Goal: Task Accomplishment & Management: Complete application form

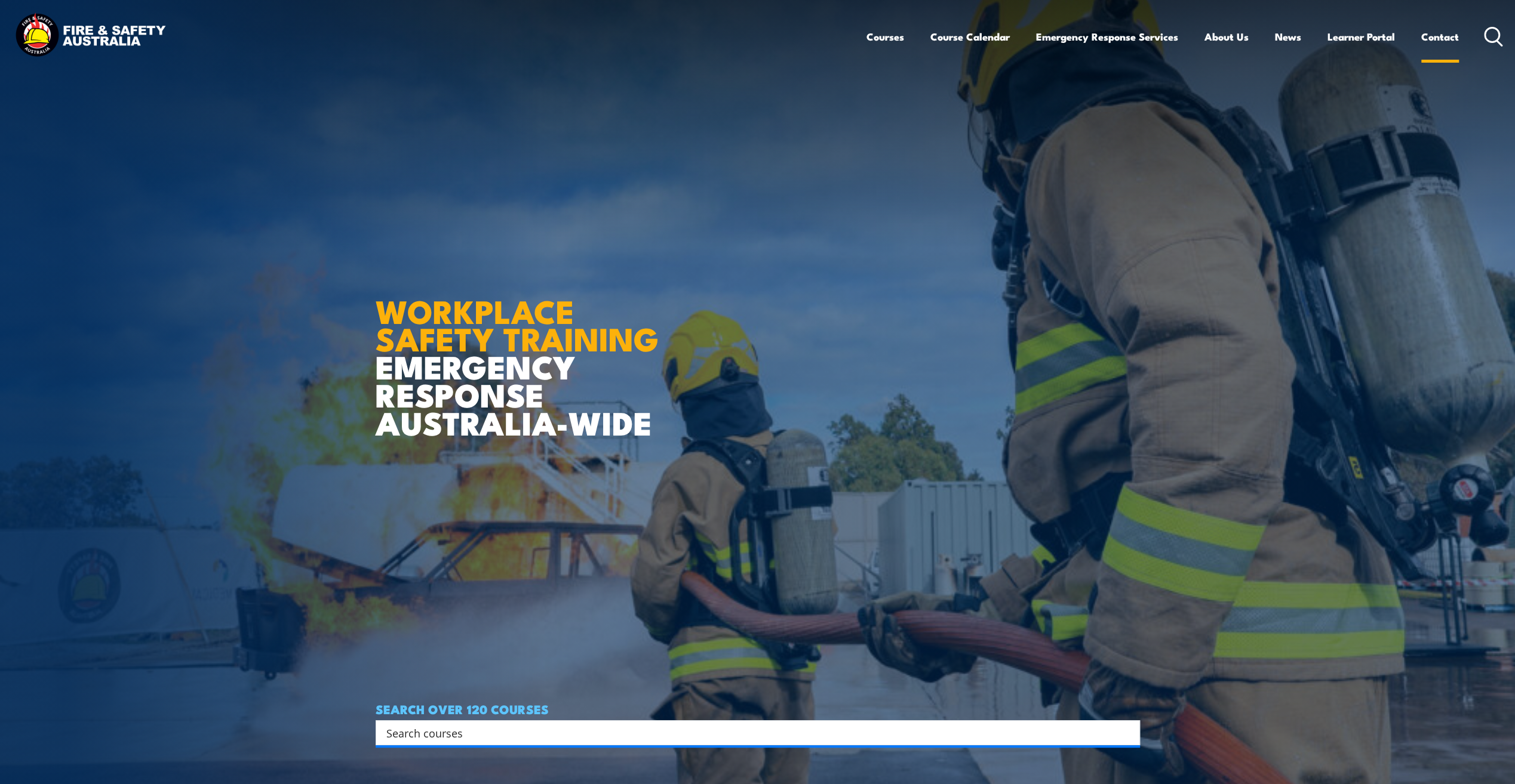
click at [1435, 37] on link "Contact" at bounding box center [1439, 37] width 37 height 32
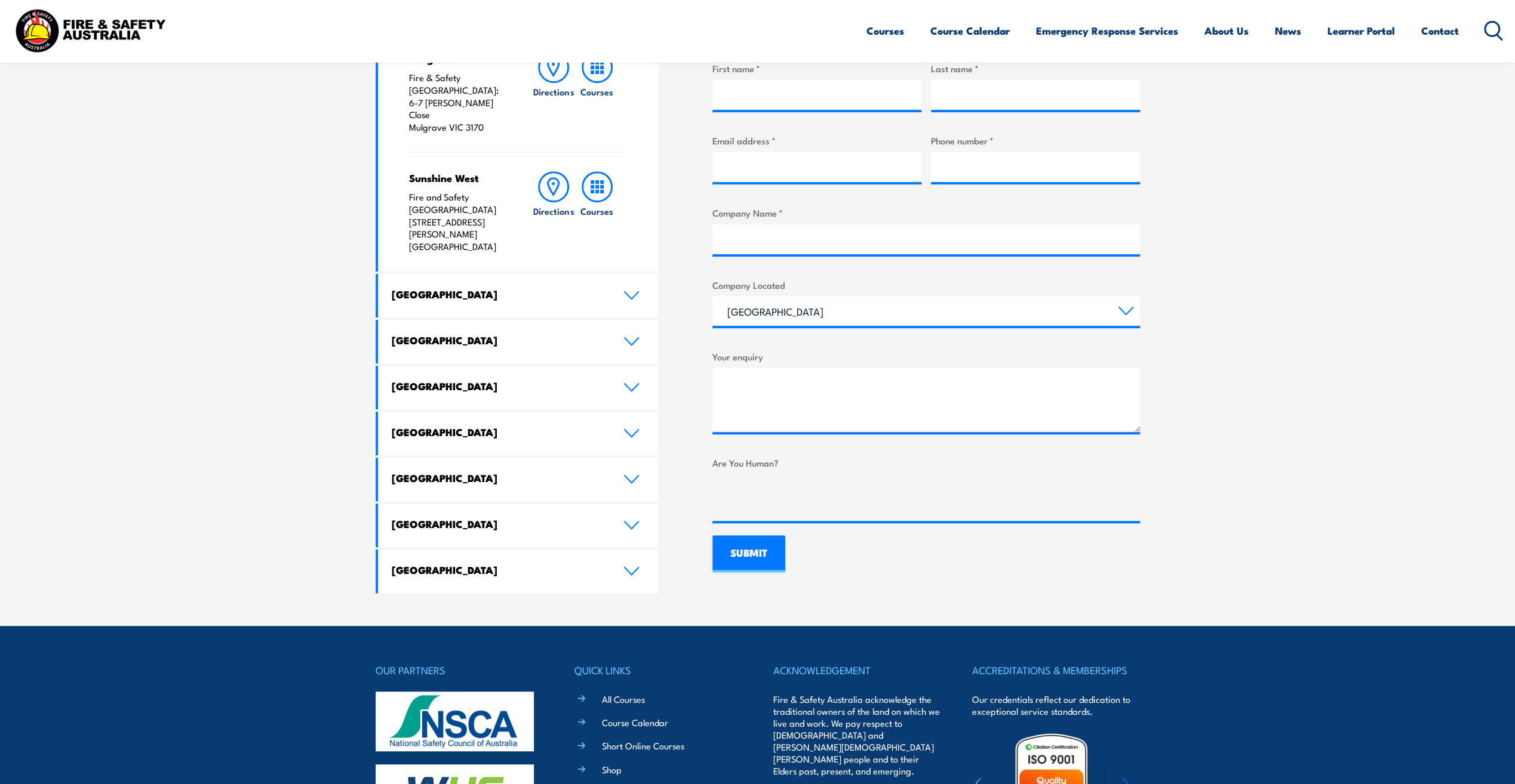
scroll to position [507, 0]
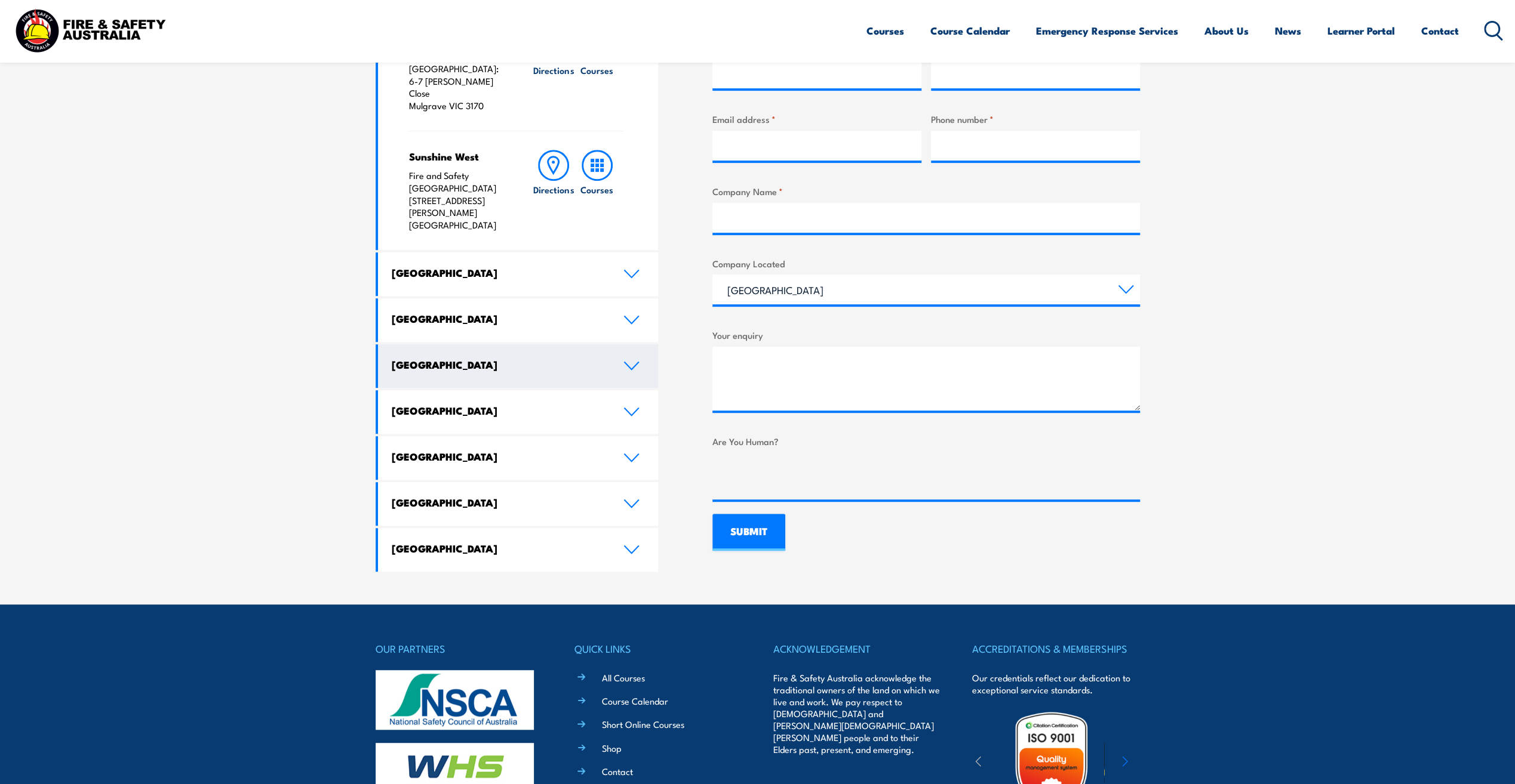
click at [631, 361] on icon at bounding box center [631, 366] width 16 height 10
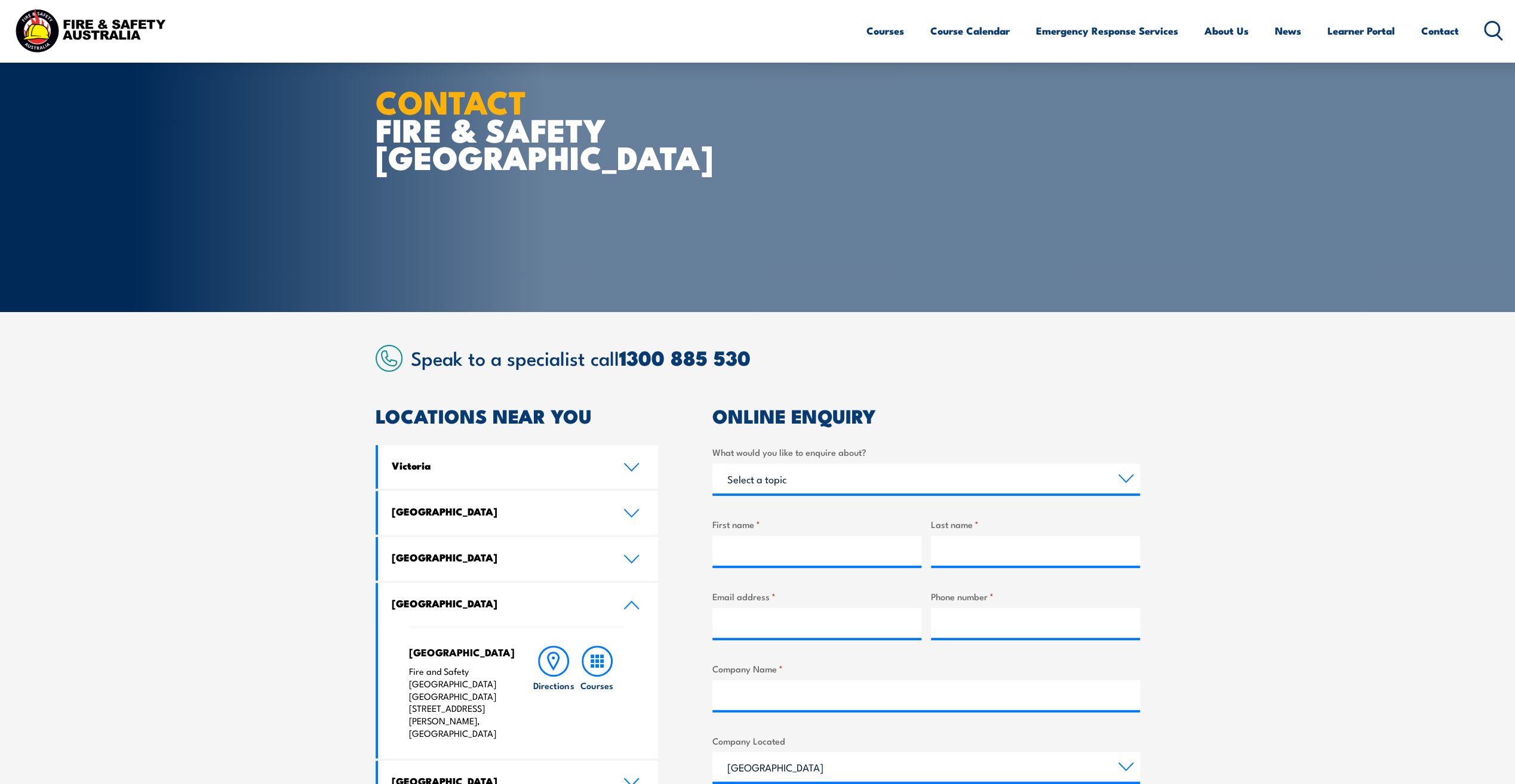
scroll to position [0, 0]
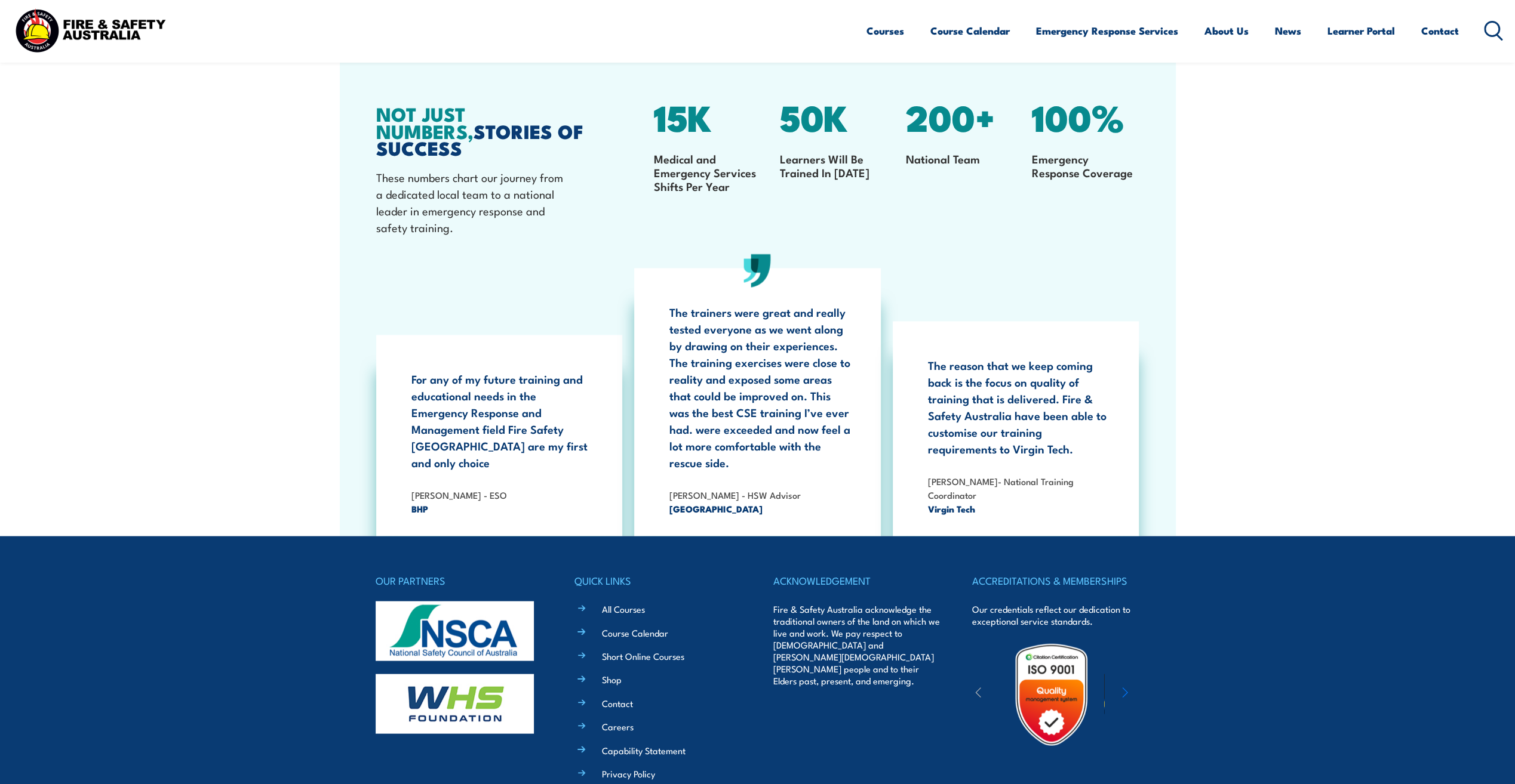
scroll to position [2264, 0]
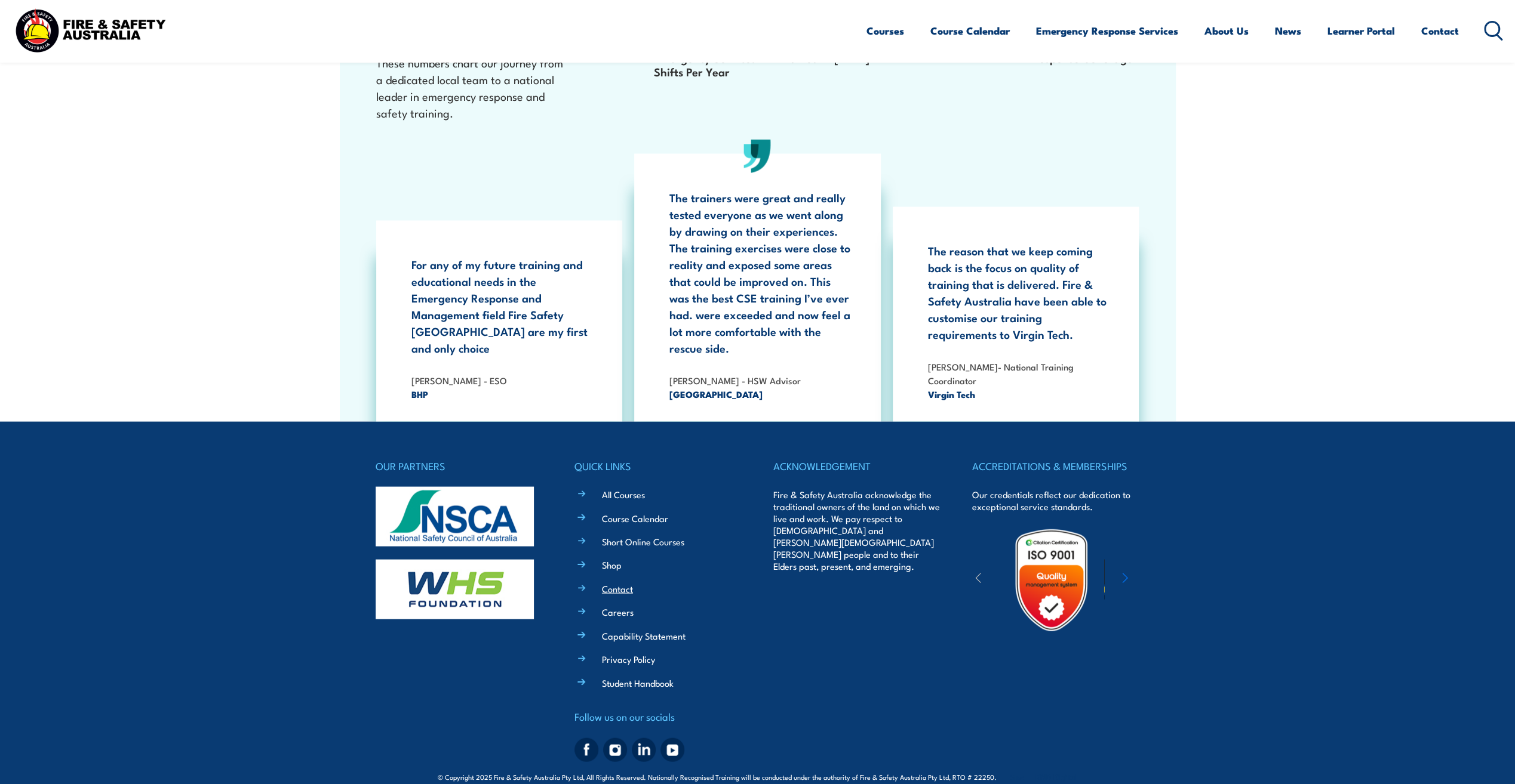
click at [616, 582] on link "Contact" at bounding box center [617, 588] width 31 height 13
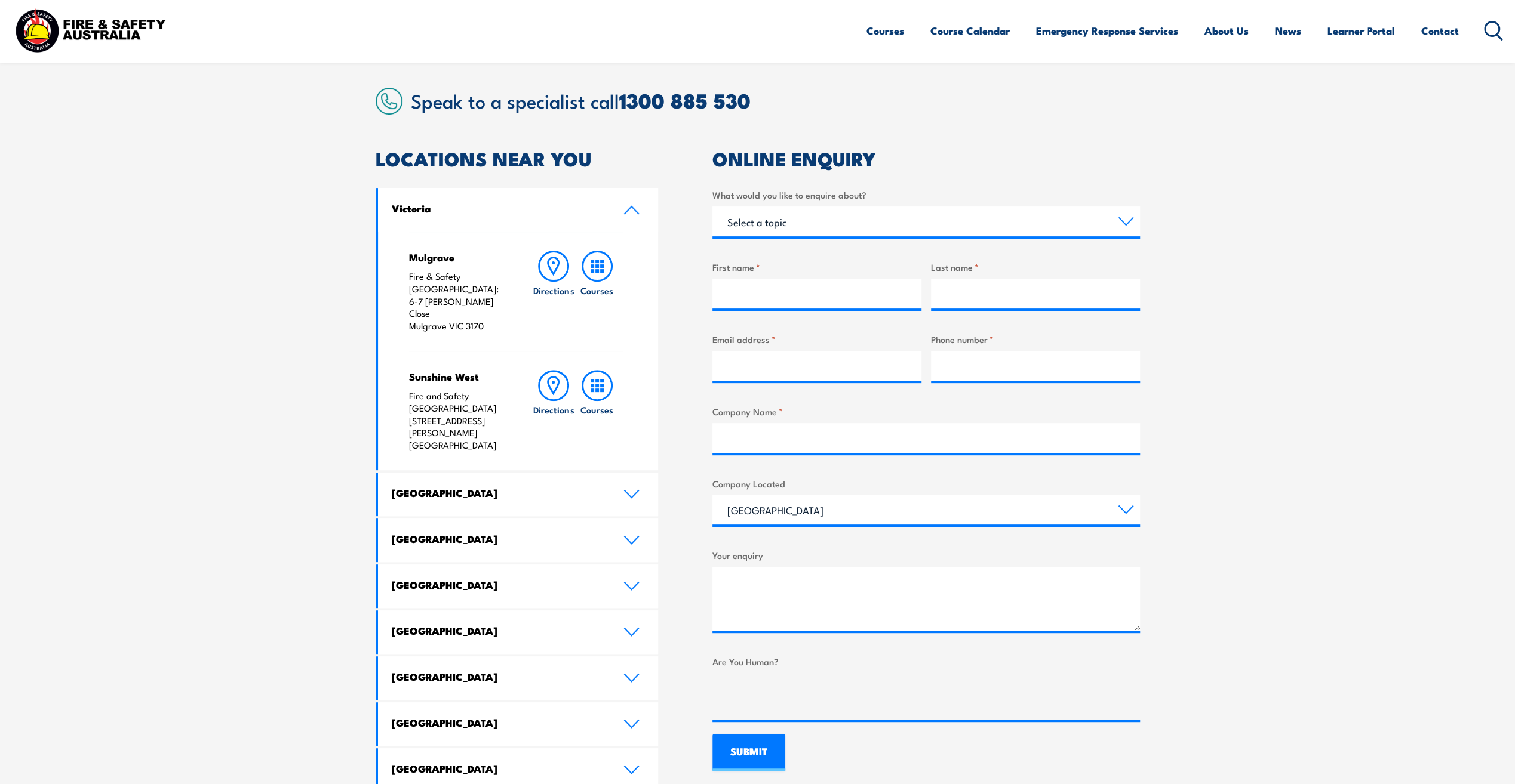
scroll to position [298, 0]
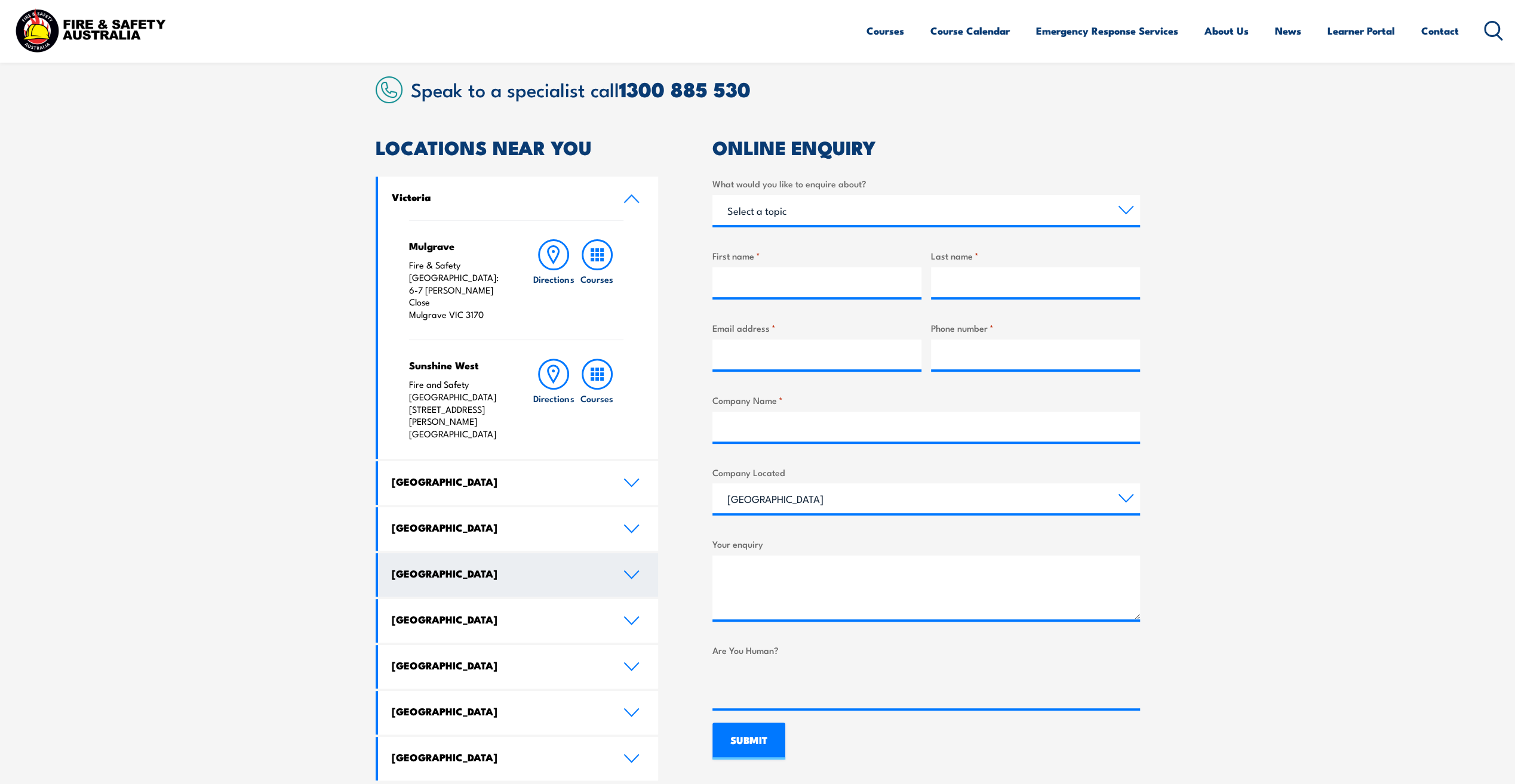
click at [634, 570] on icon at bounding box center [631, 575] width 16 height 10
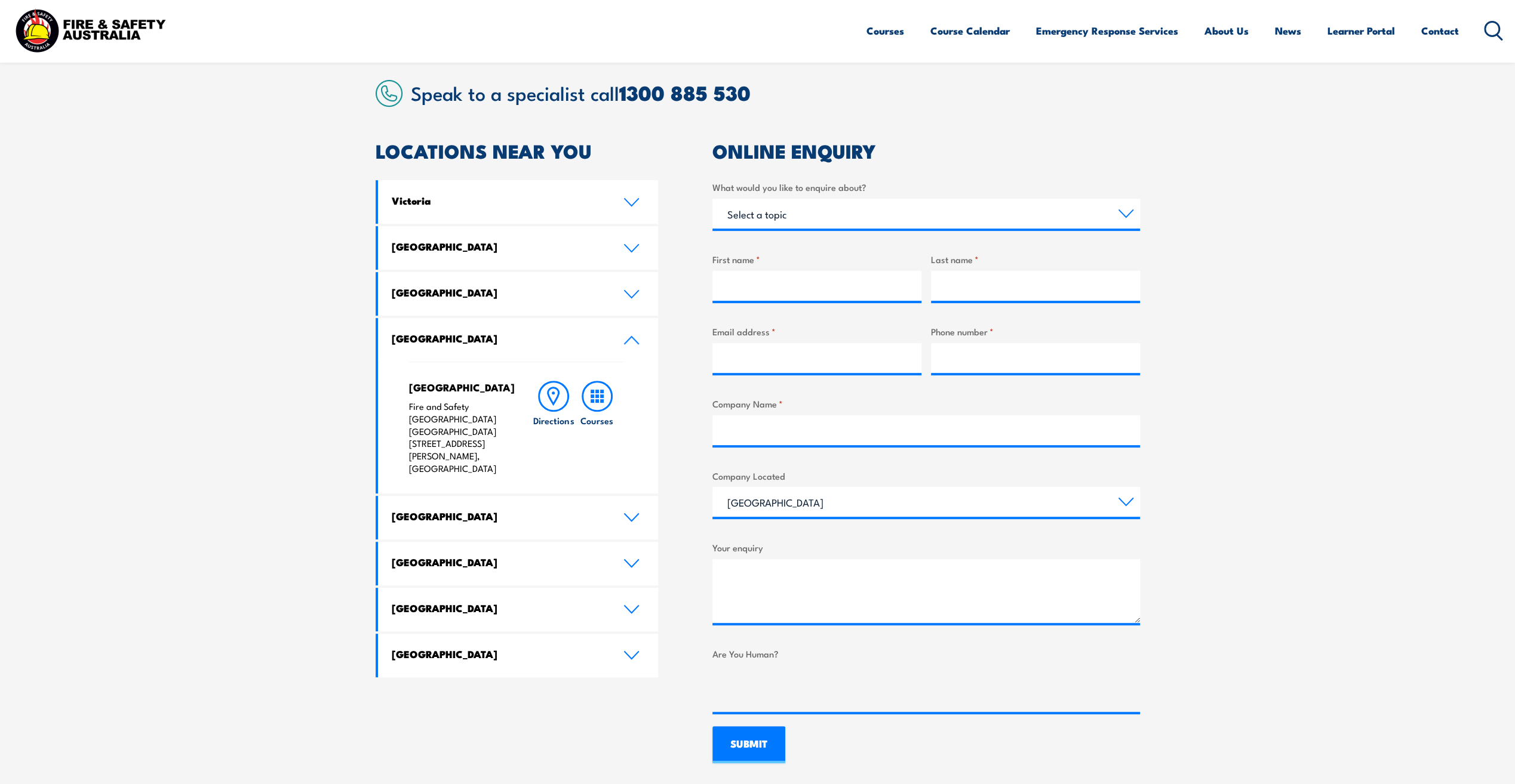
scroll to position [119, 0]
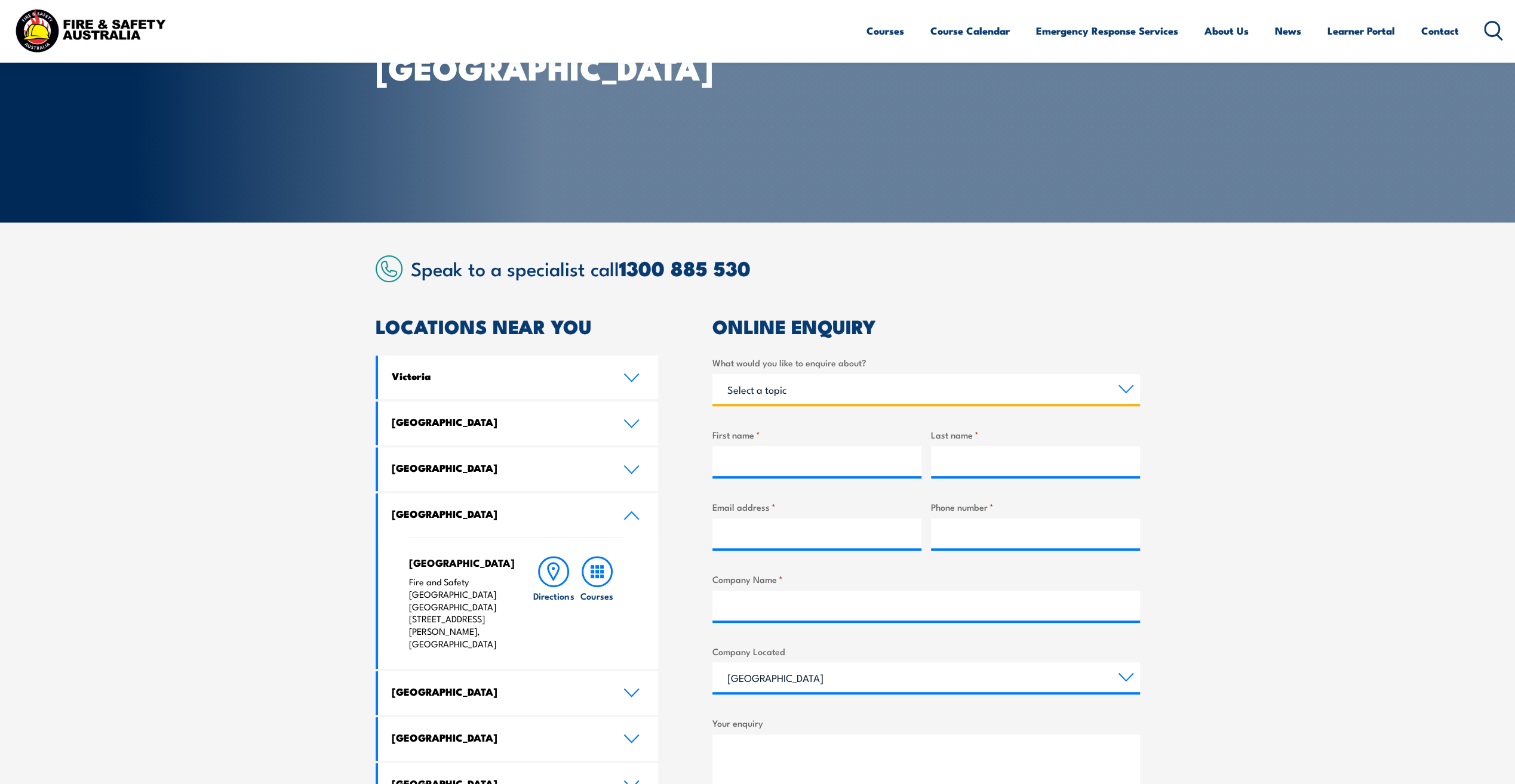
click at [1126, 389] on select "Select a topic Training Emergency Response Services General Enquiry" at bounding box center [926, 388] width 428 height 29
select select "General Enquiry"
click at [713, 374] on select "Select a topic Training Emergency Response Services General Enquiry" at bounding box center [926, 388] width 428 height 29
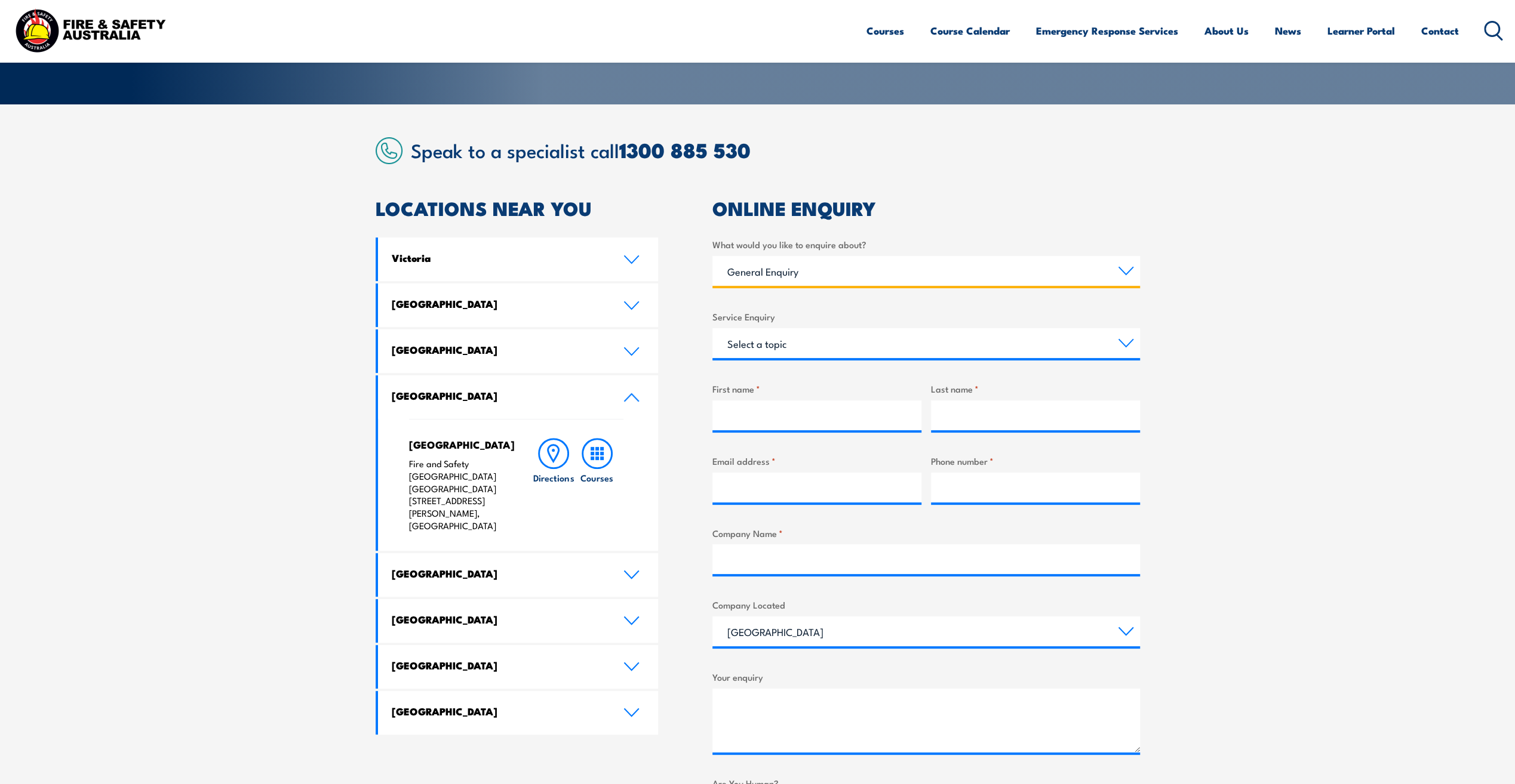
scroll to position [298, 0]
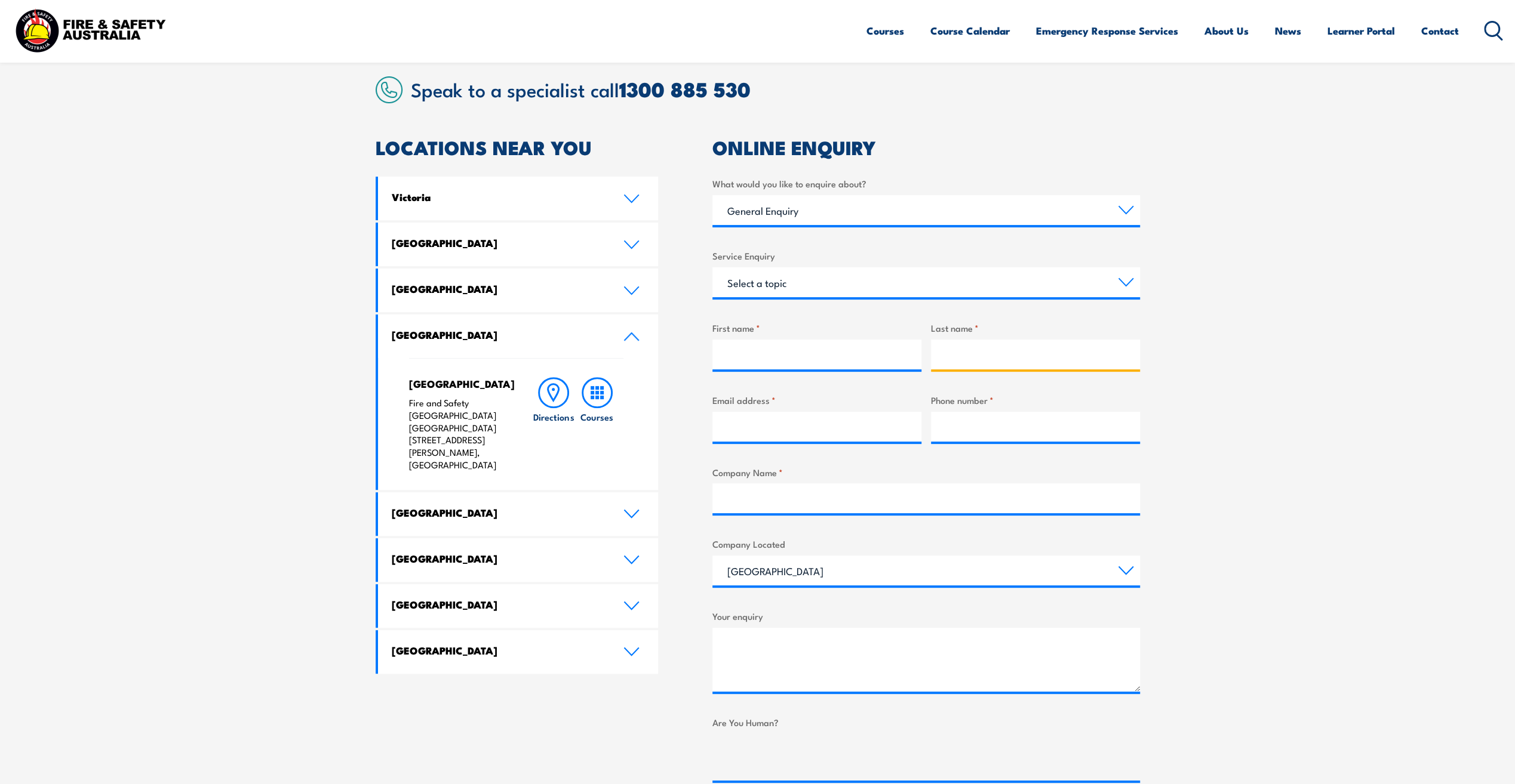
click at [1102, 359] on input "Last name *" at bounding box center [1035, 354] width 209 height 29
click at [819, 361] on input "First name *" at bounding box center [817, 354] width 209 height 29
type input "Morne"
type input "[PERSON_NAME]"
type input "[EMAIL_ADDRESS][DOMAIN_NAME]"
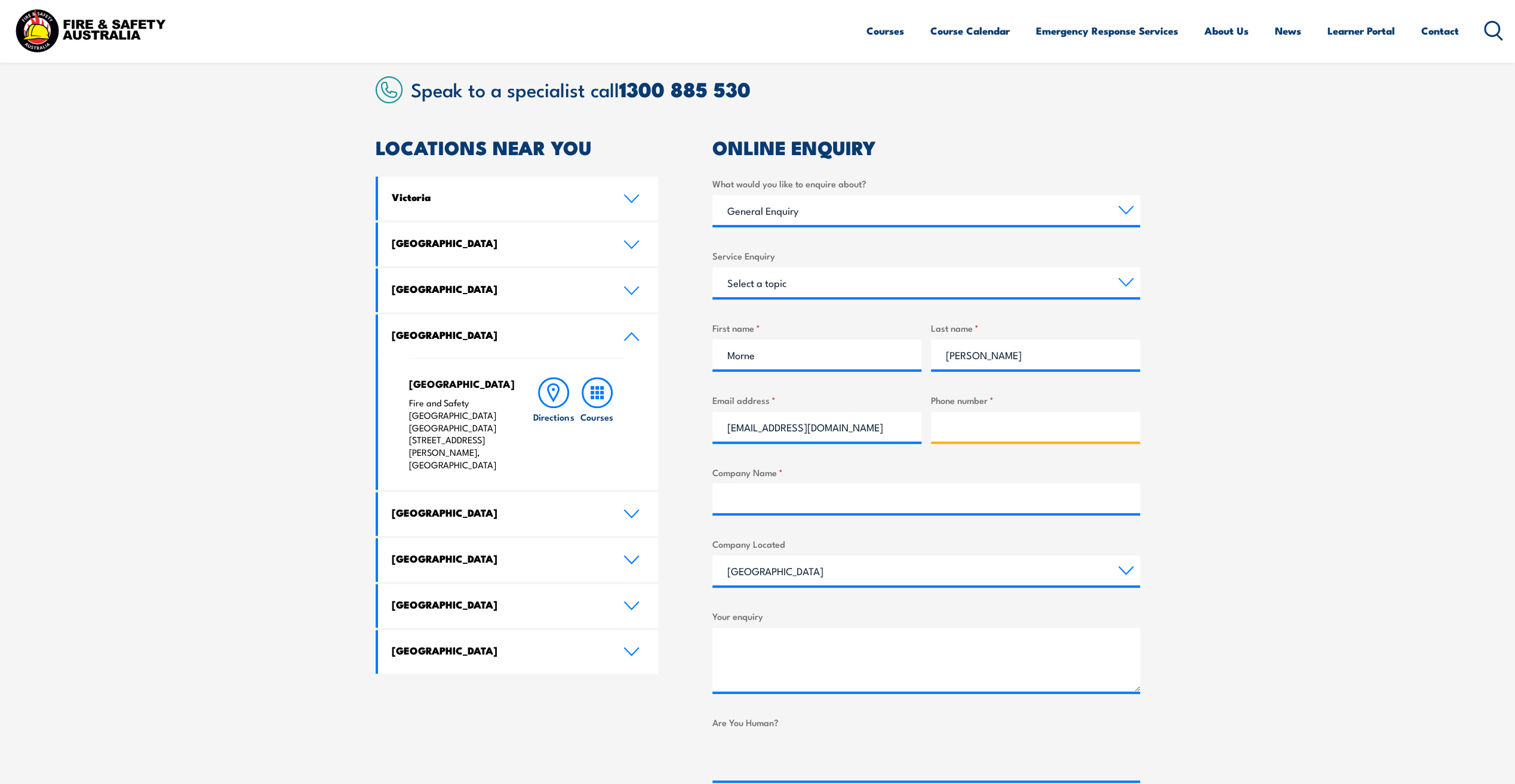
type input "0439923560"
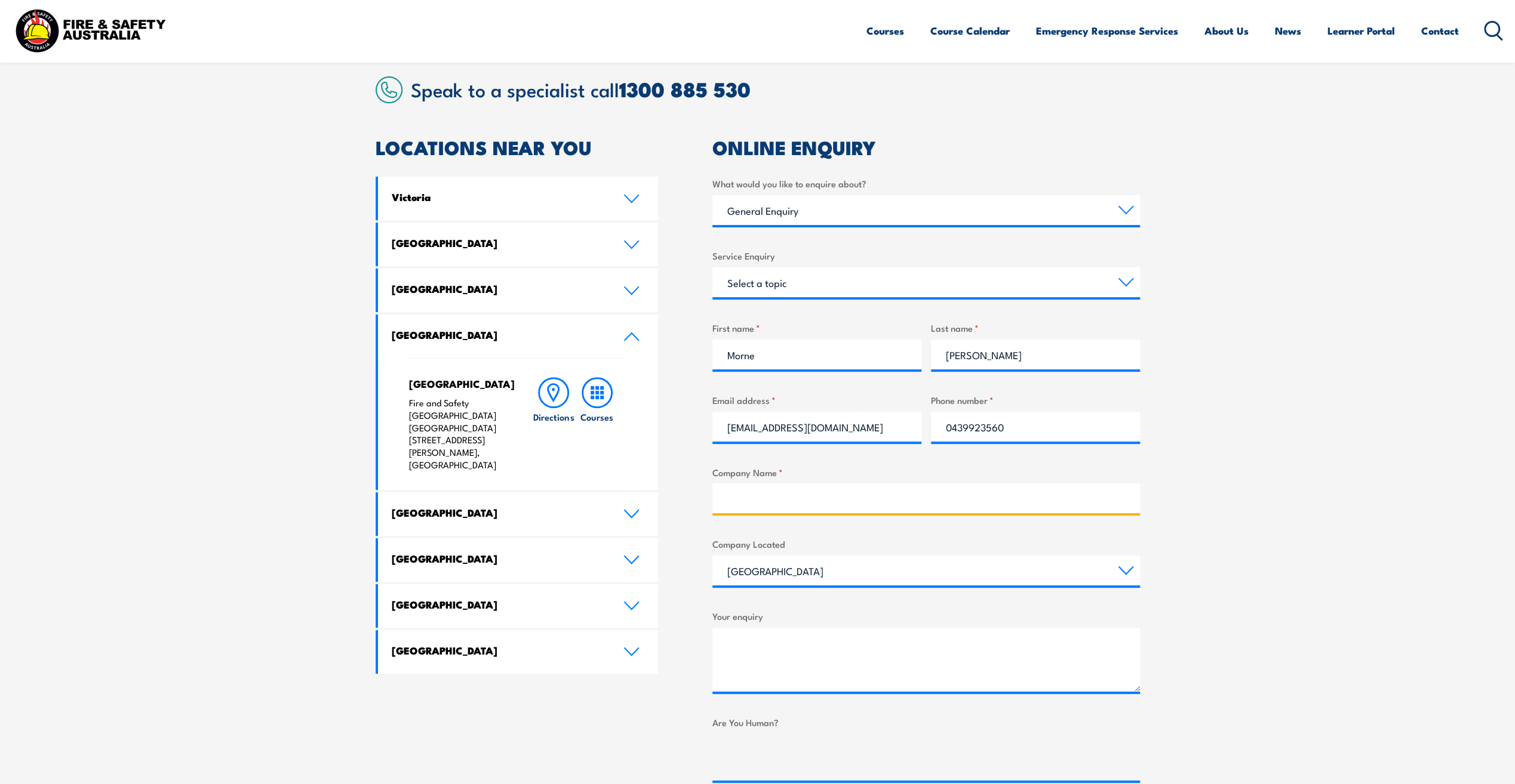
type input "Private"
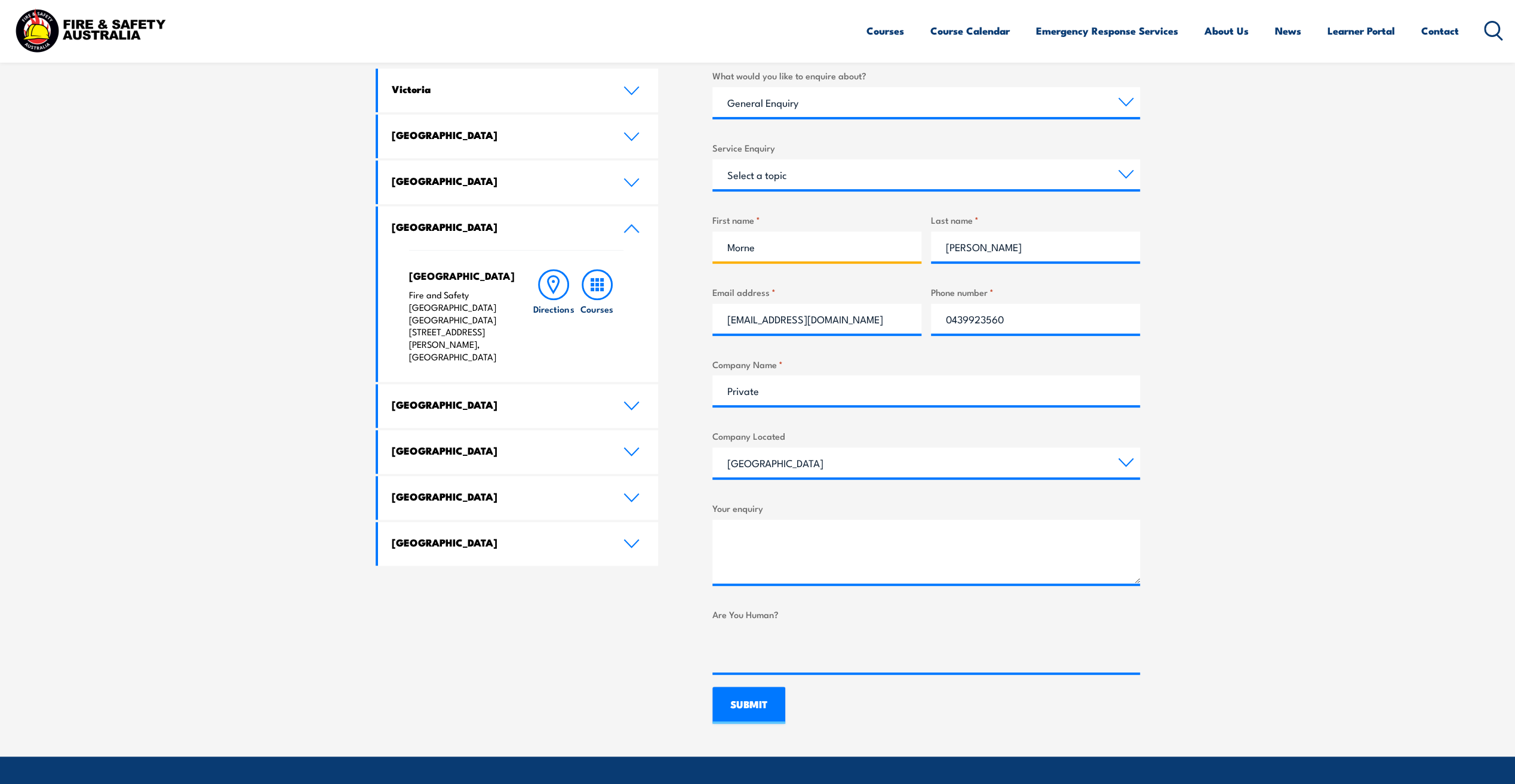
scroll to position [418, 0]
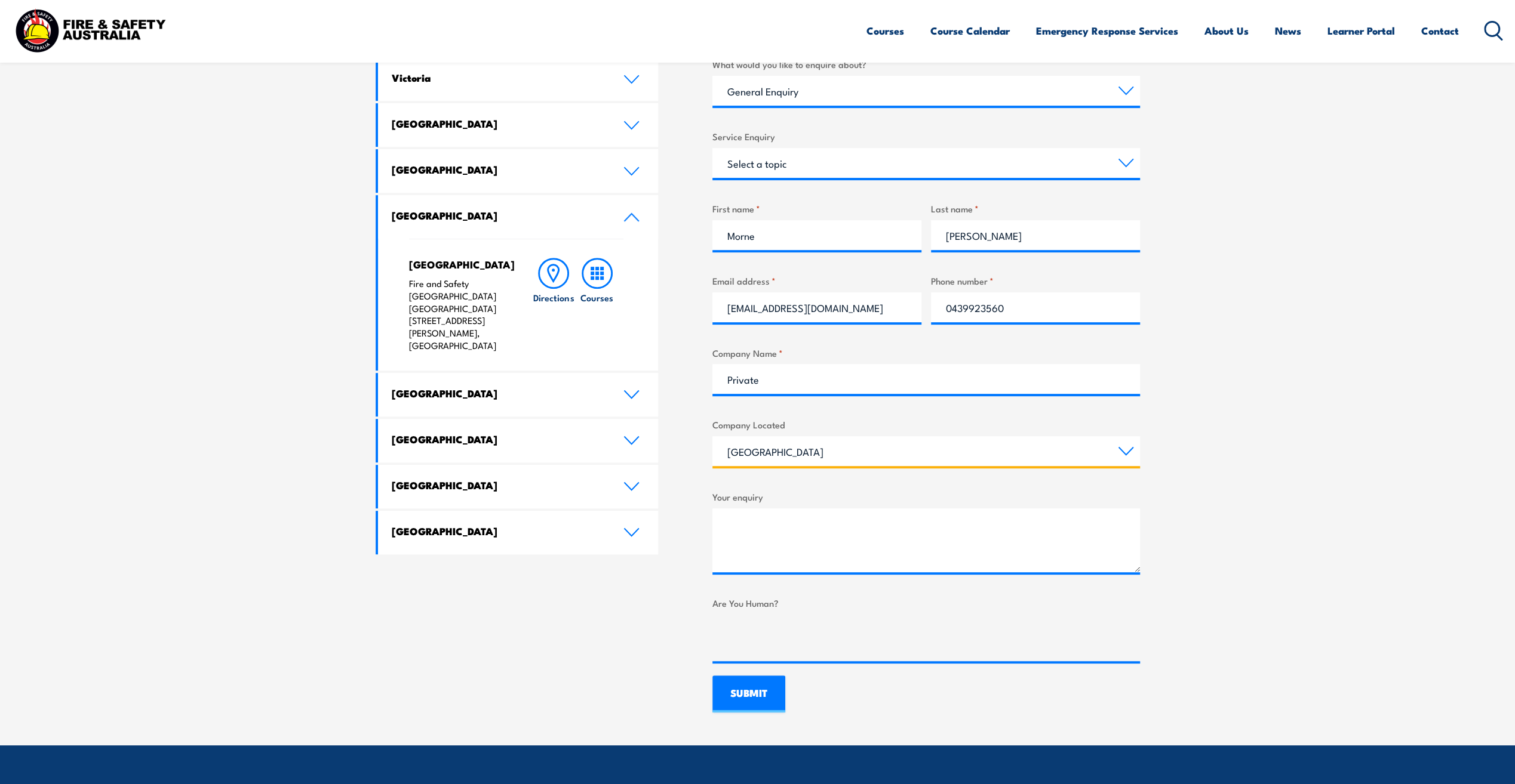
click at [1127, 452] on select "[GEOGRAPHIC_DATA] [GEOGRAPHIC_DATA] [GEOGRAPHIC_DATA] [GEOGRAPHIC_DATA] [GEOGRA…" at bounding box center [926, 451] width 428 height 29
select select "[GEOGRAPHIC_DATA]"
click at [713, 436] on select "[GEOGRAPHIC_DATA] [GEOGRAPHIC_DATA] [GEOGRAPHIC_DATA] [GEOGRAPHIC_DATA] [GEOGRA…" at bounding box center [926, 451] width 428 height 29
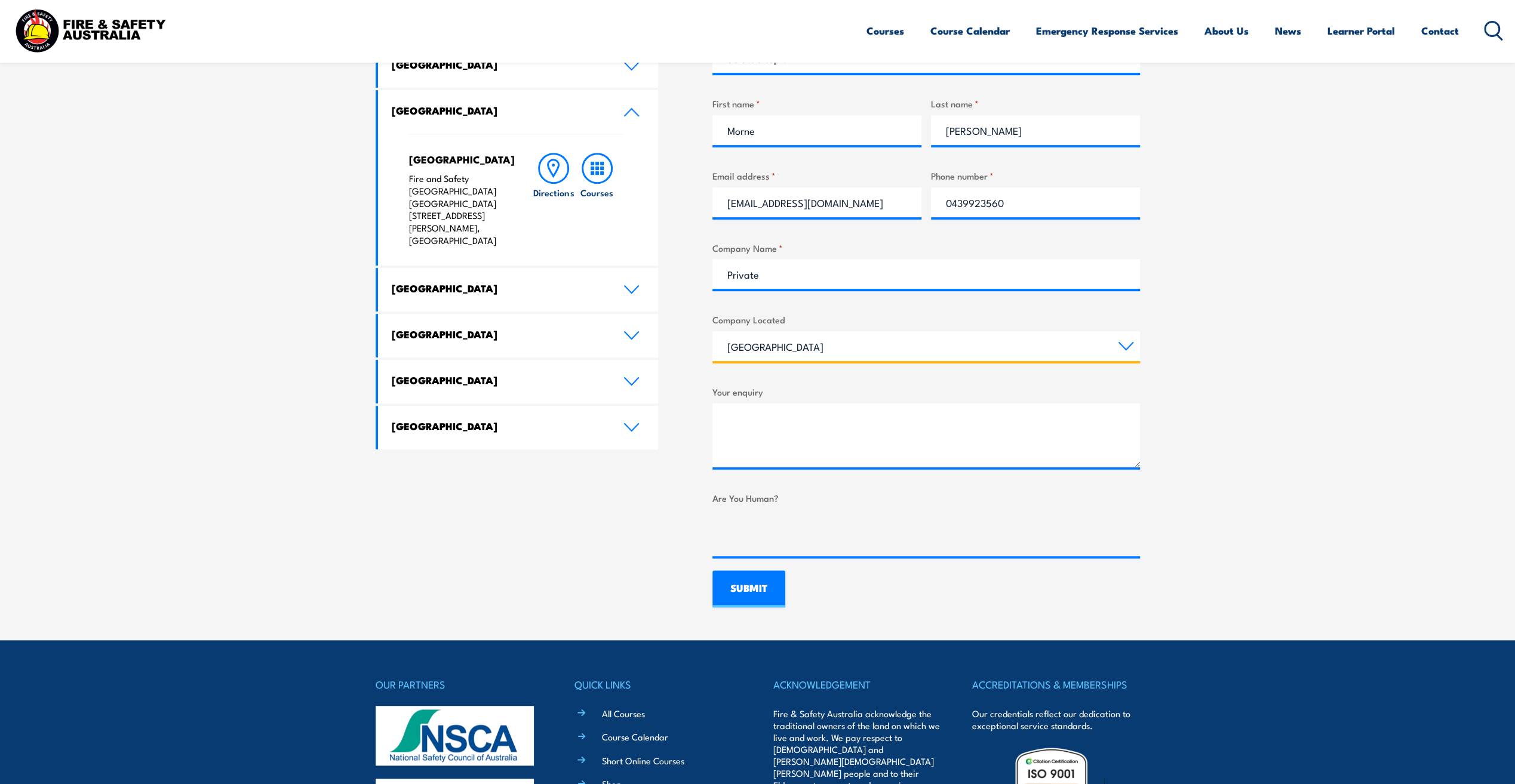
scroll to position [537, 0]
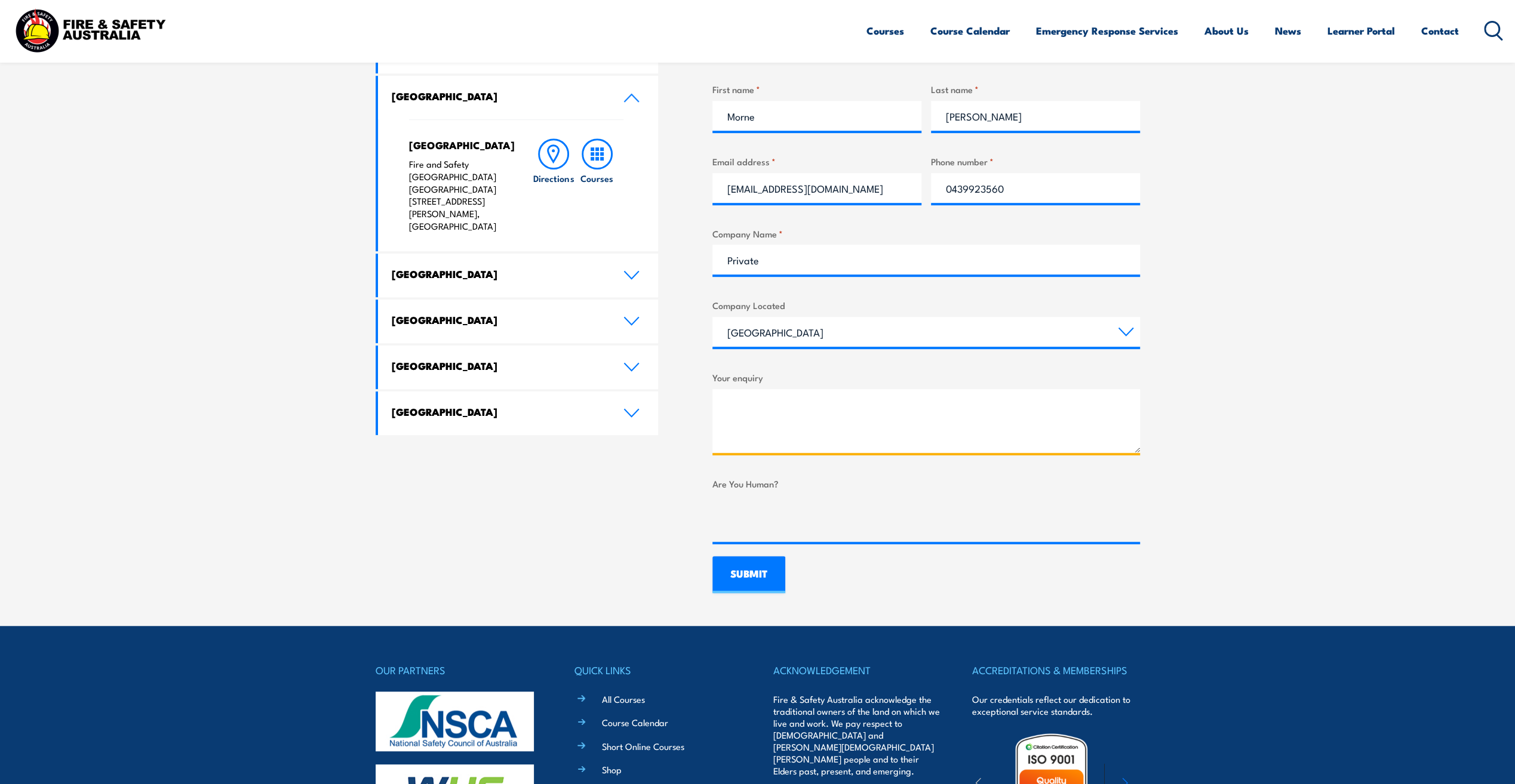
click at [728, 398] on textarea "Your enquiry" at bounding box center [926, 421] width 428 height 64
paste textarea "Good day, I trust this message finds you well. I am writing on behalf of my son…"
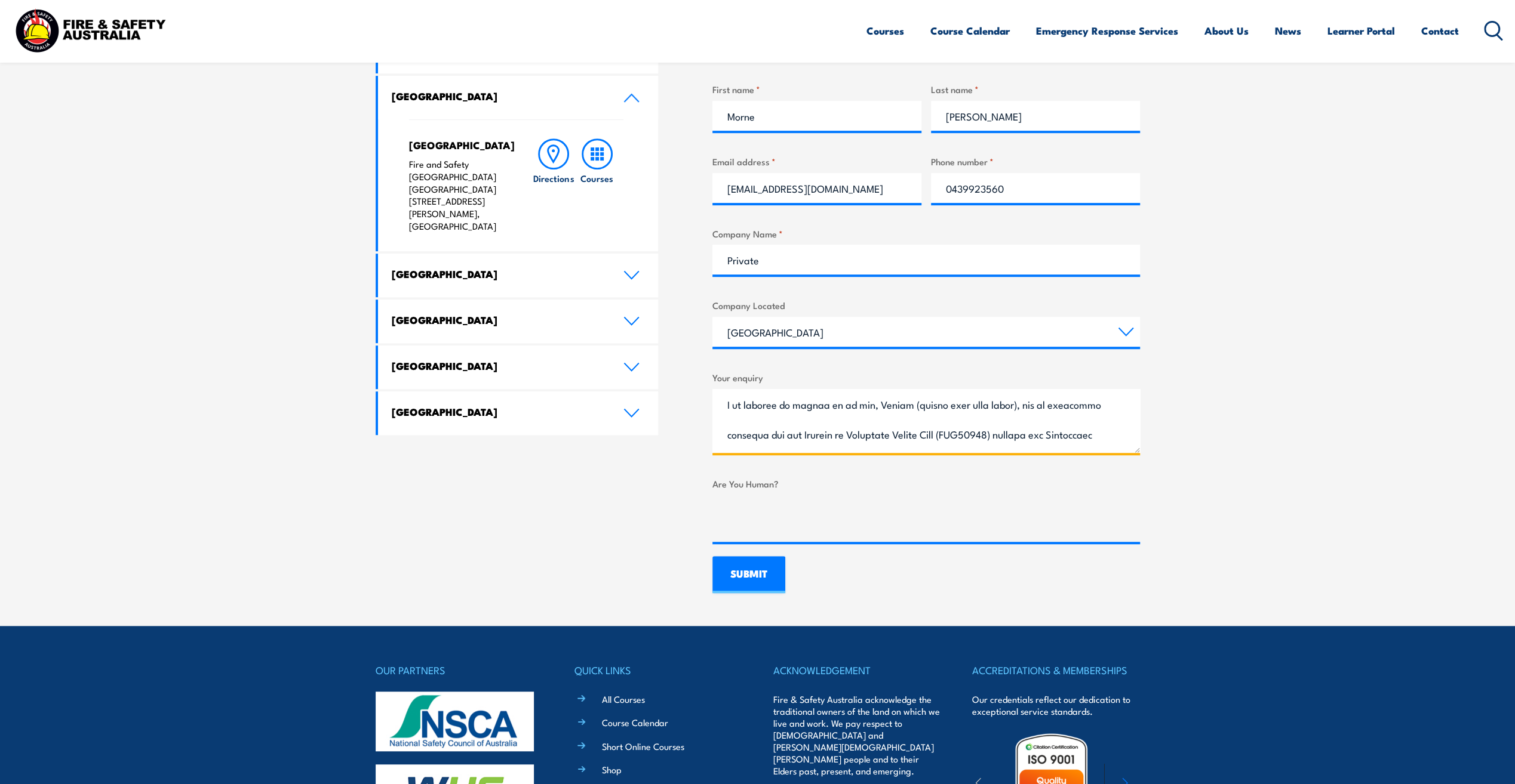
drag, startPoint x: 903, startPoint y: 406, endPoint x: 997, endPoint y: 408, distance: 94.0
click at [997, 408] on textarea "Your enquiry" at bounding box center [926, 421] width 428 height 64
click at [841, 420] on textarea "Your enquiry" at bounding box center [926, 421] width 428 height 64
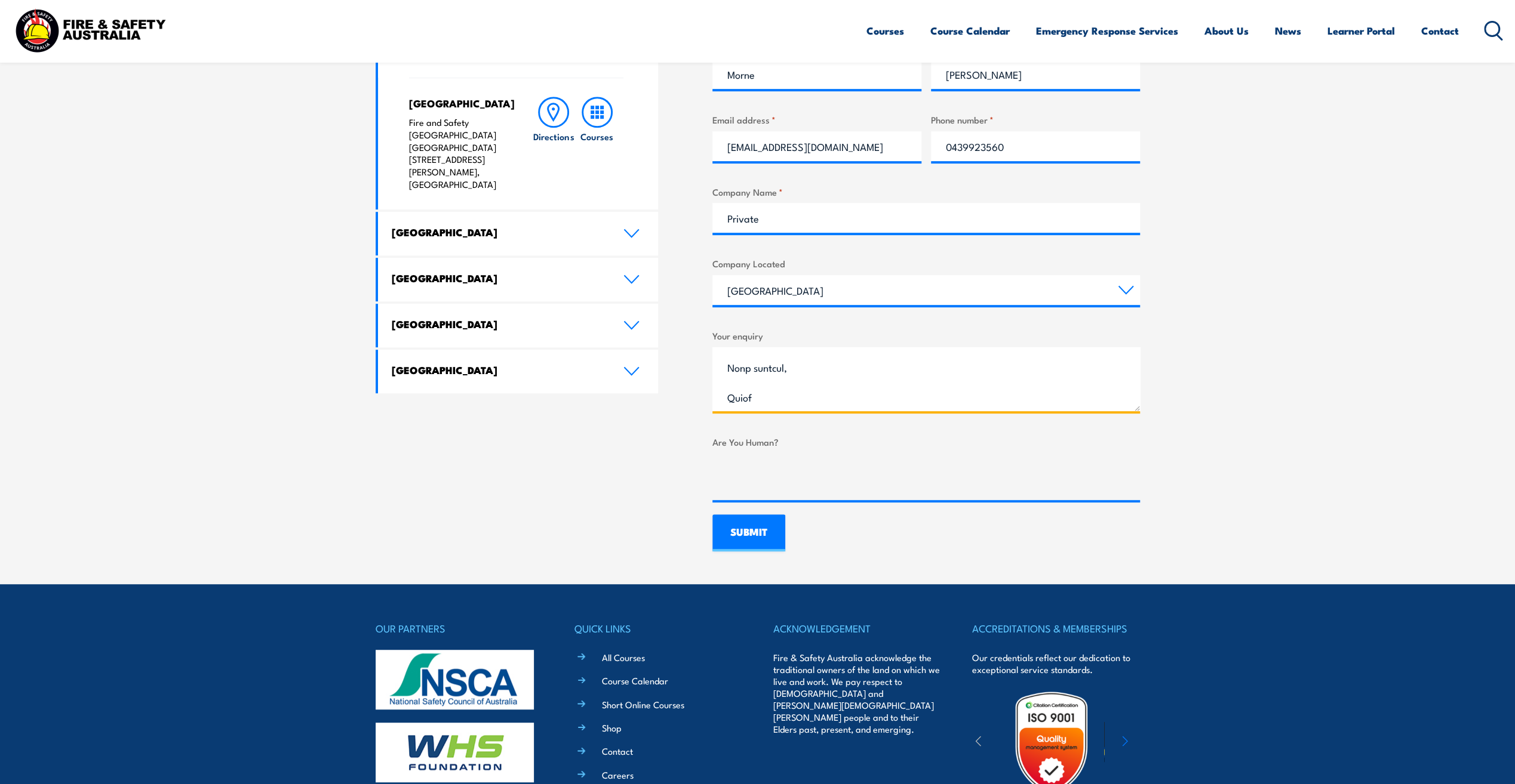
scroll to position [597, 0]
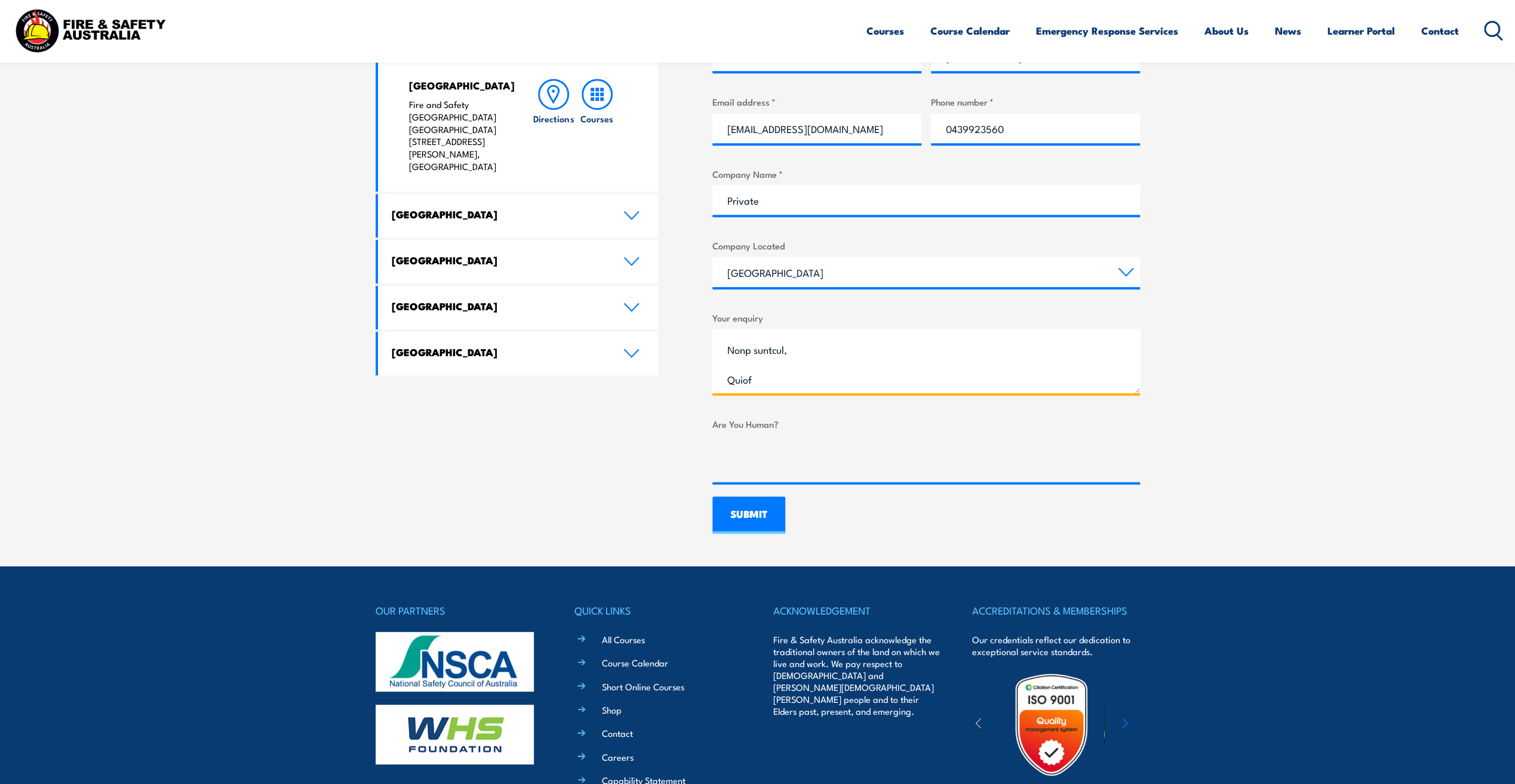
type textarea "Good day, I trust this message finds you well. I am writing on behalf of my son…"
click at [753, 509] on input "SUBMIT" at bounding box center [748, 515] width 72 height 37
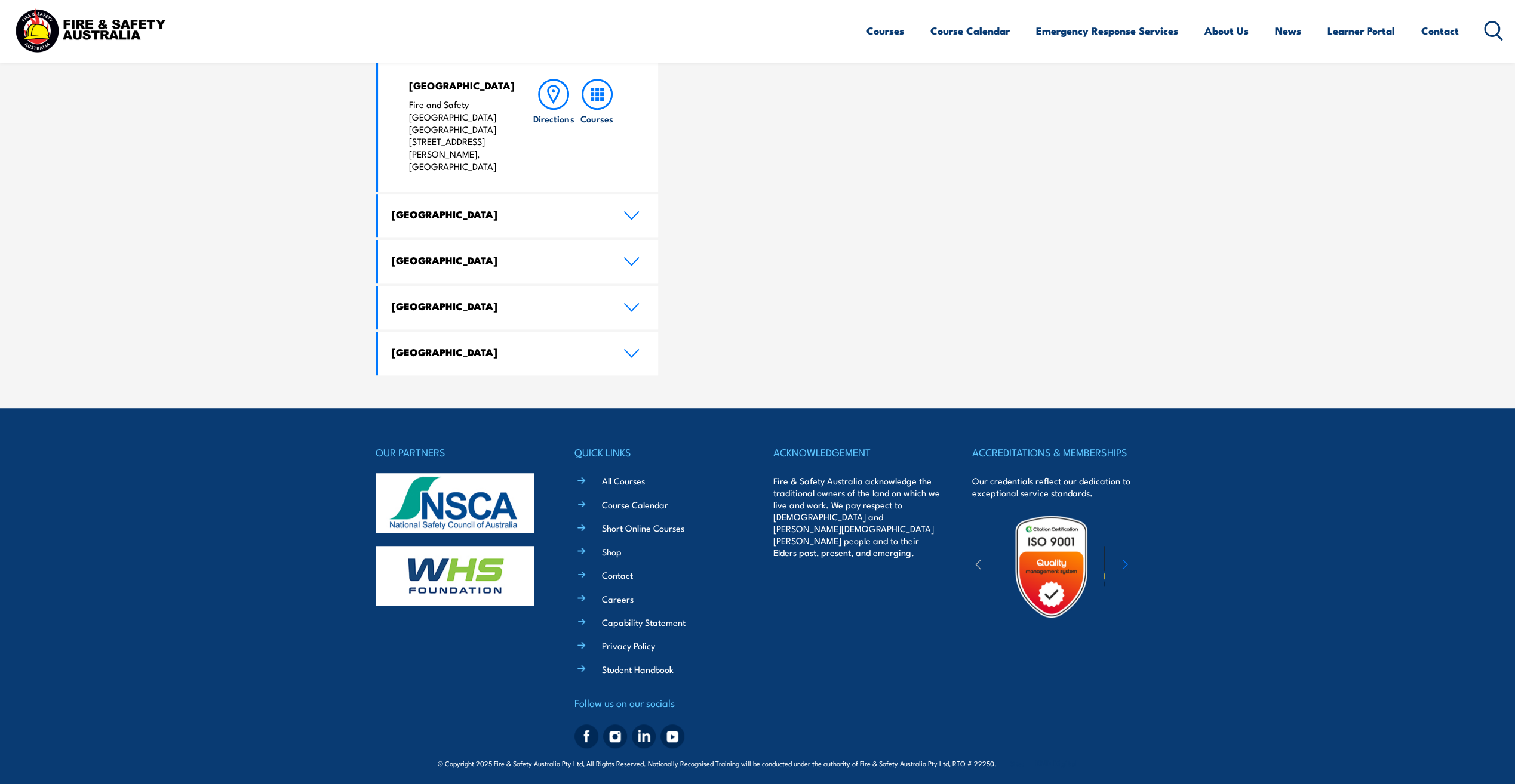
scroll to position [576, 0]
